Goal: Navigation & Orientation: Find specific page/section

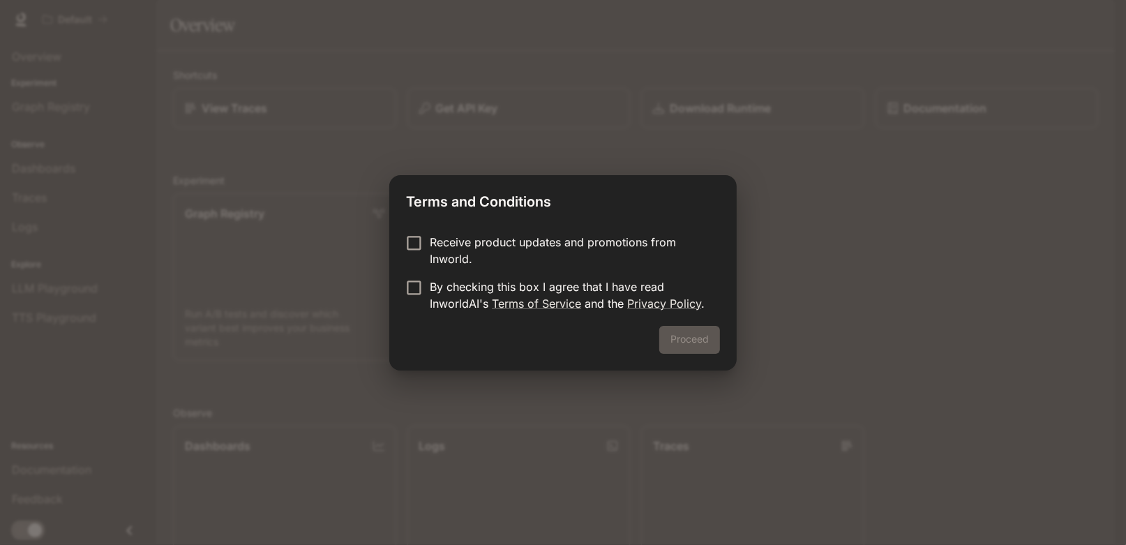
click at [691, 338] on div "Proceed" at bounding box center [563, 348] width 348 height 45
click at [576, 288] on p "By checking this box I agree that I have read InworldAI's Terms of Service and …" at bounding box center [569, 294] width 279 height 33
click at [713, 345] on button "Proceed" at bounding box center [690, 340] width 61 height 28
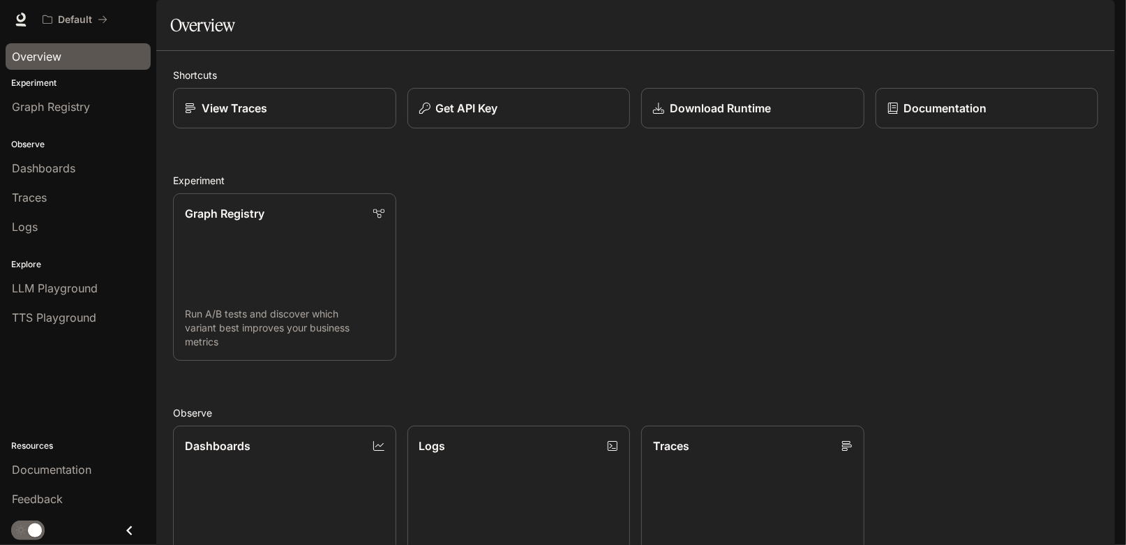
click at [37, 60] on span "Overview" at bounding box center [37, 56] width 50 height 17
click at [16, 18] on icon at bounding box center [21, 20] width 14 height 14
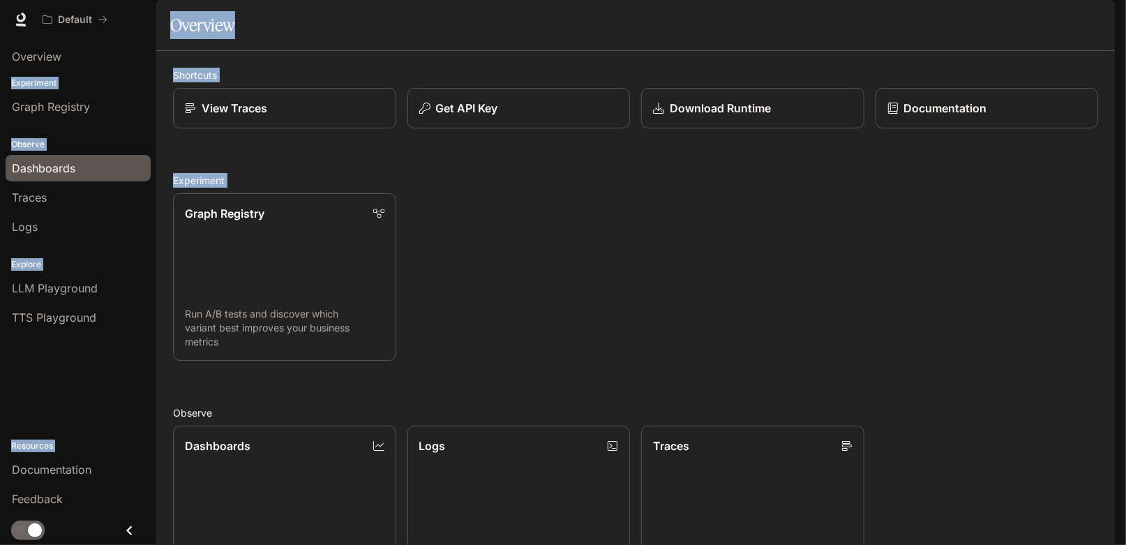
click at [46, 179] on link "Dashboards" at bounding box center [78, 168] width 145 height 27
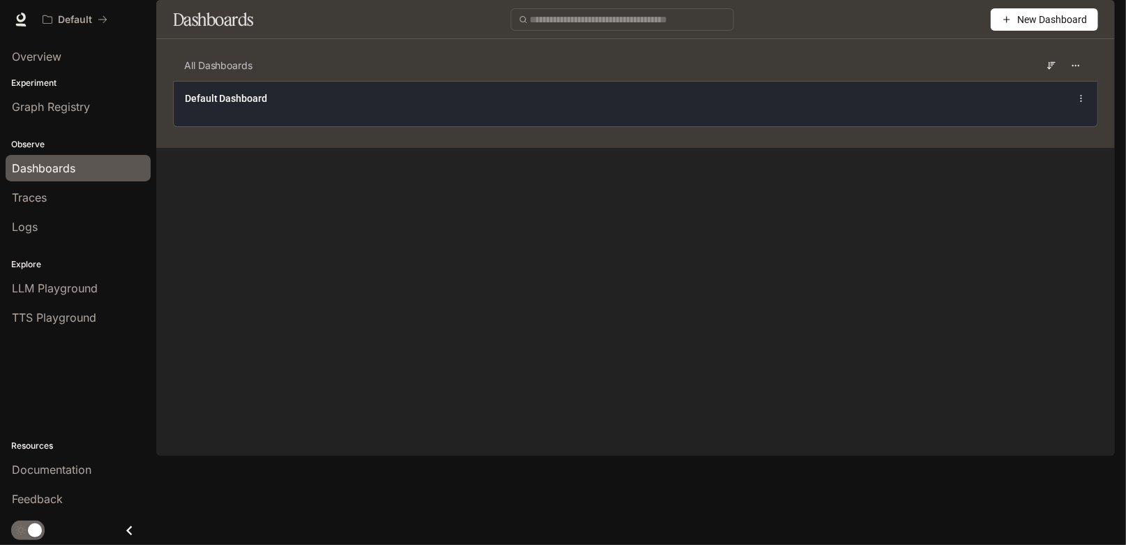
click at [241, 105] on span "Default Dashboard" at bounding box center [226, 98] width 82 height 14
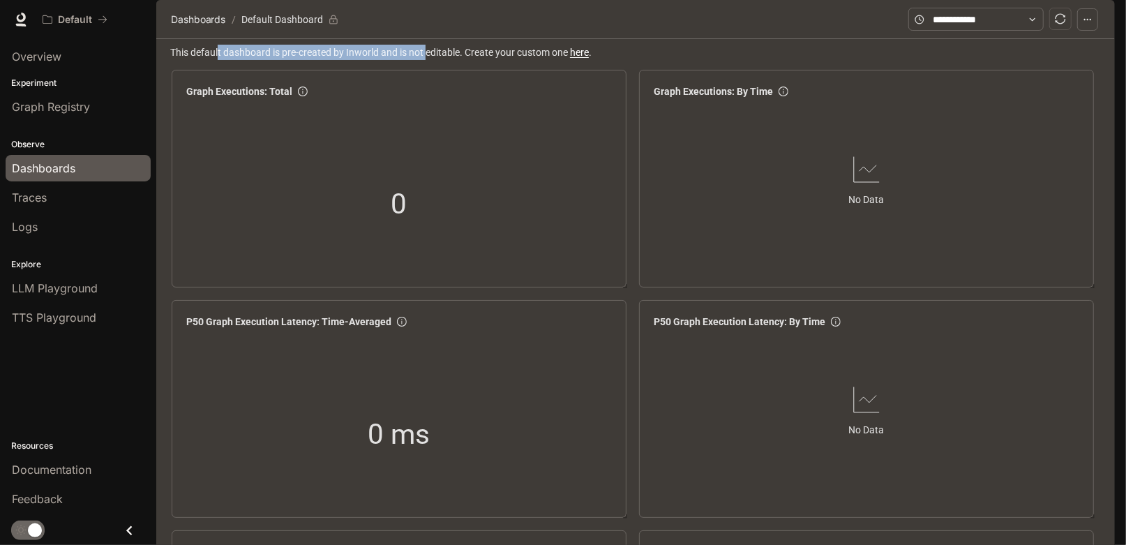
drag, startPoint x: 216, startPoint y: 94, endPoint x: 429, endPoint y: 94, distance: 213.6
click at [429, 60] on span "This default dashboard is pre-created by Inworld and is not editable. Create yo…" at bounding box center [637, 52] width 934 height 15
click at [489, 60] on span "This default dashboard is pre-created by Inworld and is not editable. Create yo…" at bounding box center [637, 52] width 934 height 15
click at [1012, 8] on link "Documentation Documentation" at bounding box center [1033, 20] width 85 height 28
